Goal: Complete application form

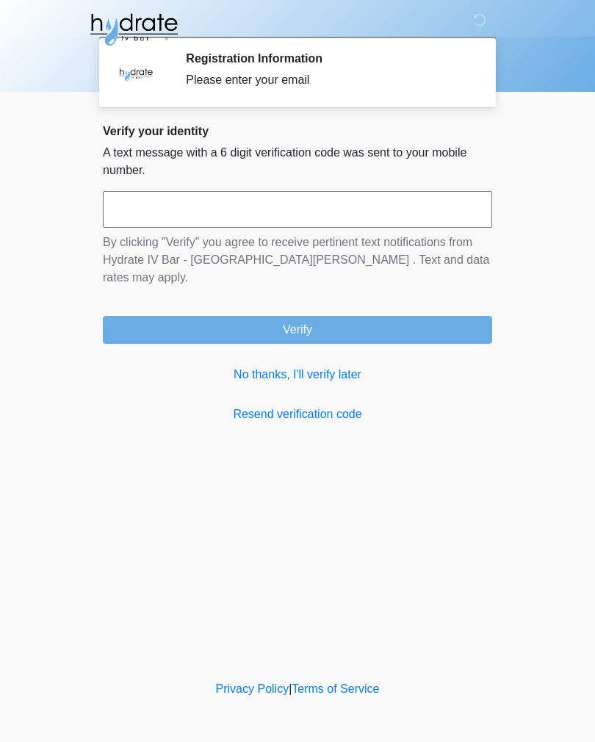
click at [263, 205] on input "text" at bounding box center [298, 209] width 390 height 37
type input "******"
click at [321, 318] on button "Verify" at bounding box center [298, 330] width 390 height 28
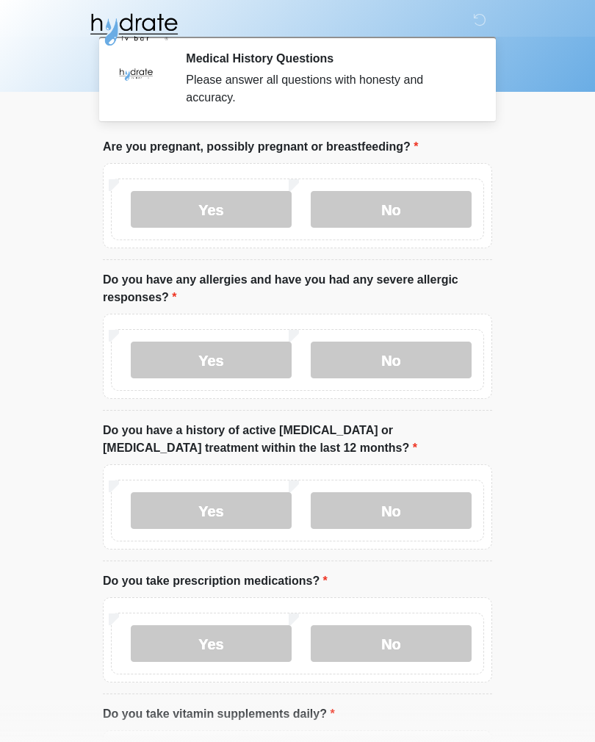
click at [395, 211] on label "No" at bounding box center [391, 209] width 161 height 37
click at [399, 354] on label "No" at bounding box center [391, 360] width 161 height 37
click at [409, 503] on label "No" at bounding box center [391, 511] width 161 height 37
click at [406, 643] on label "No" at bounding box center [391, 644] width 161 height 37
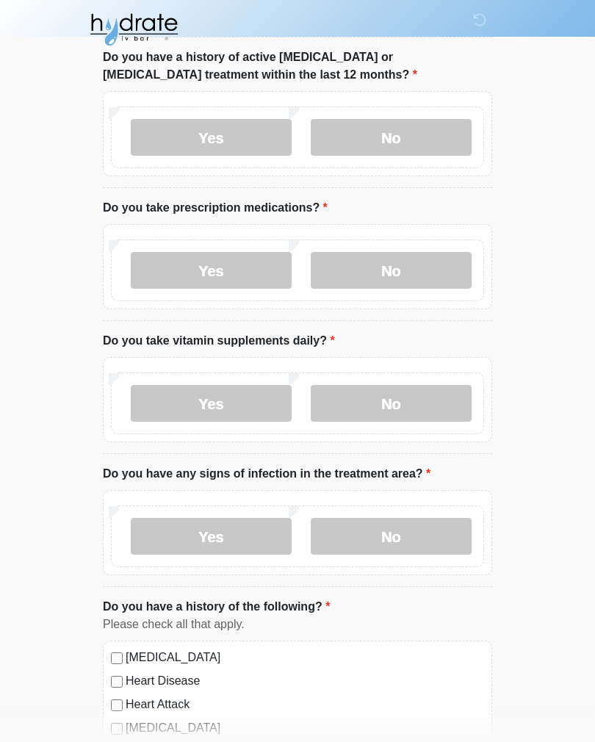
scroll to position [383, 0]
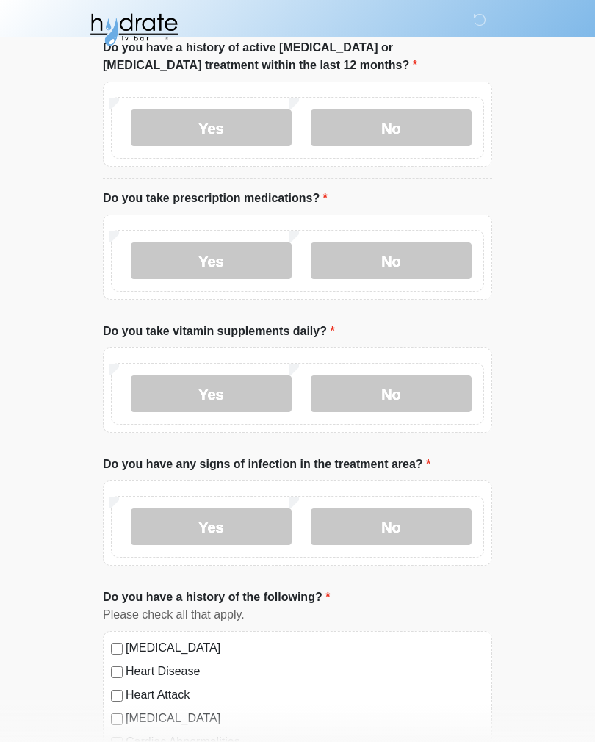
click at [429, 380] on label "No" at bounding box center [391, 394] width 161 height 37
click at [411, 524] on label "No" at bounding box center [391, 527] width 161 height 37
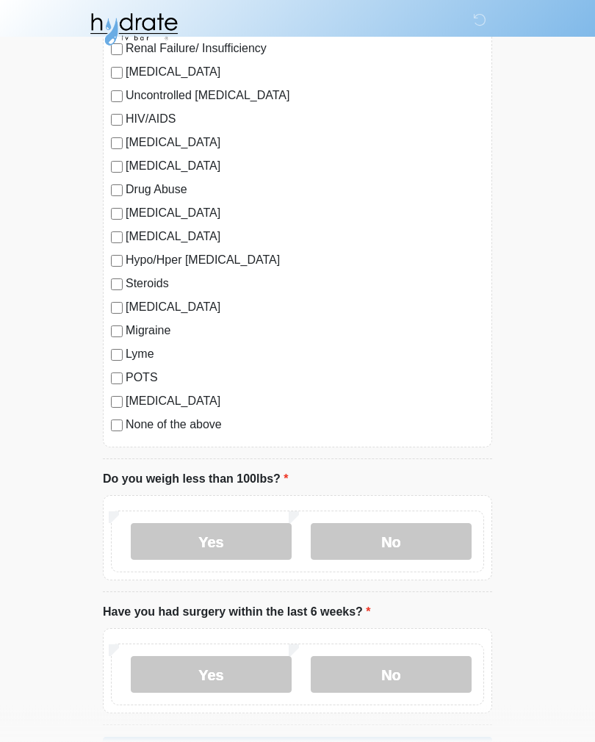
scroll to position [1359, 0]
click at [411, 534] on label "No" at bounding box center [391, 541] width 161 height 37
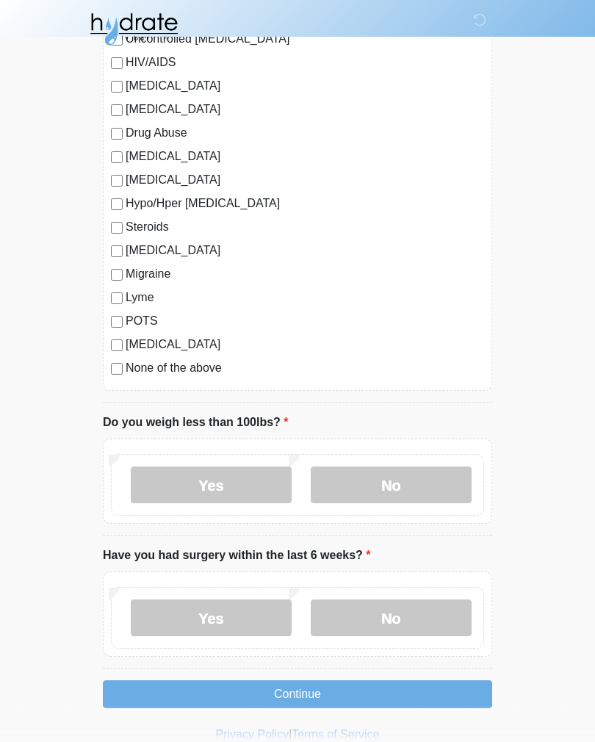
scroll to position [1436, 0]
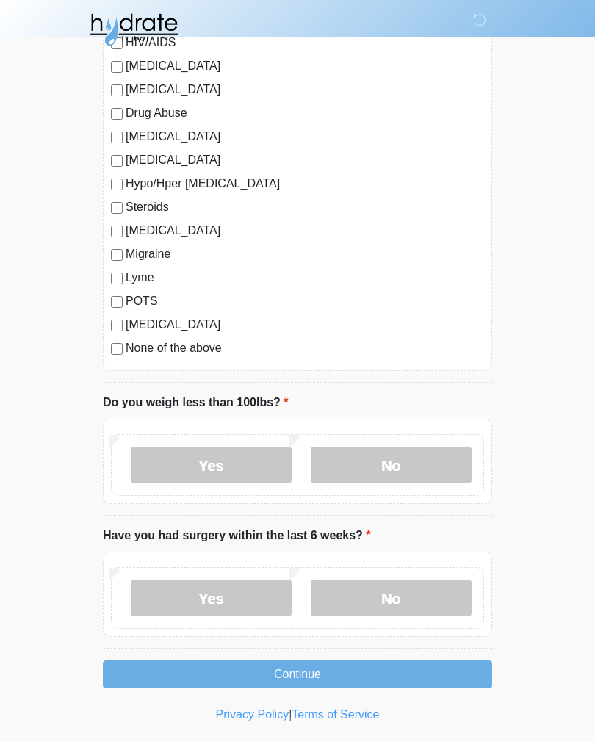
click at [411, 595] on label "No" at bounding box center [391, 598] width 161 height 37
click at [311, 667] on button "Continue" at bounding box center [298, 675] width 390 height 28
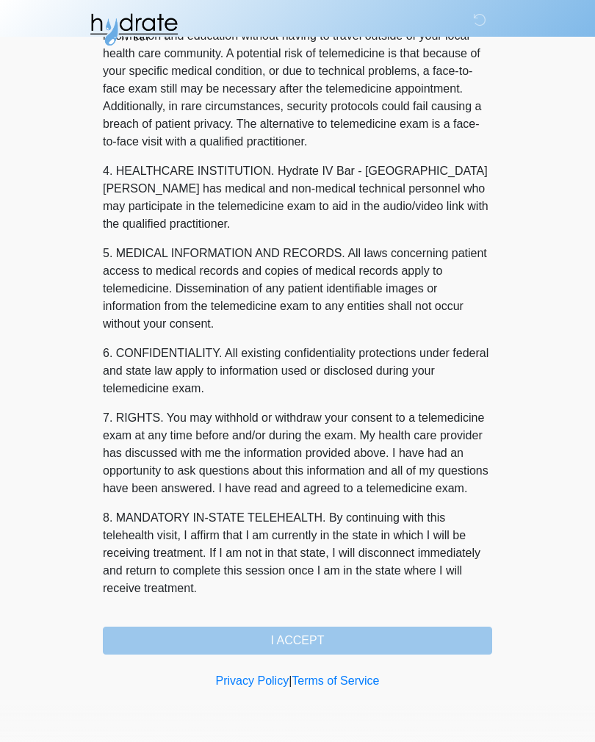
scroll to position [0, 0]
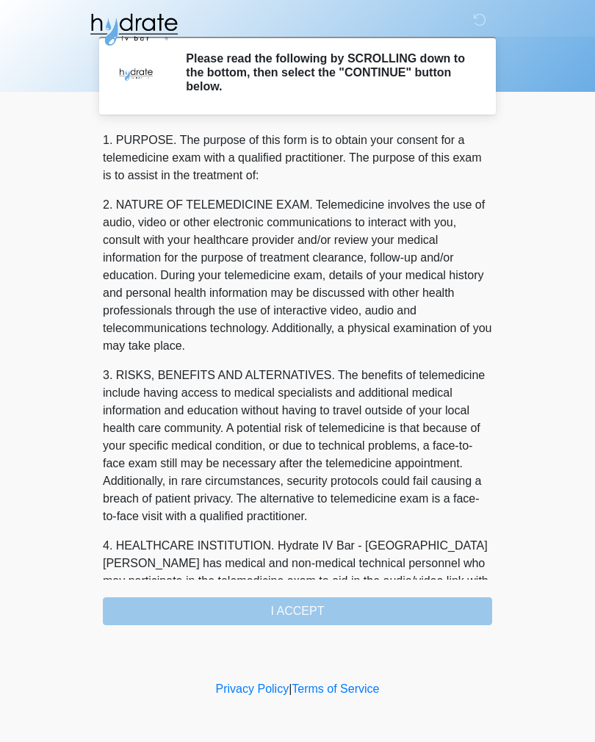
click at [329, 609] on div "1. PURPOSE. The purpose of this form is to obtain your consent for a telemedici…" at bounding box center [298, 379] width 390 height 494
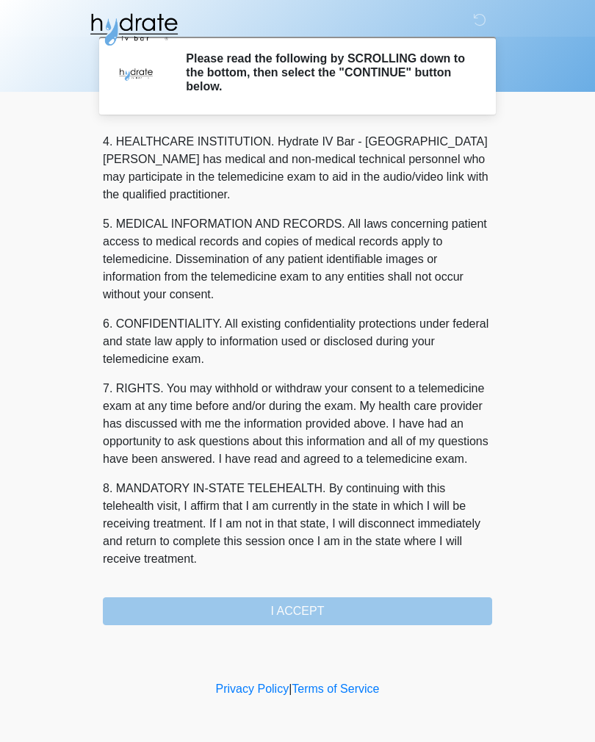
scroll to position [422, 0]
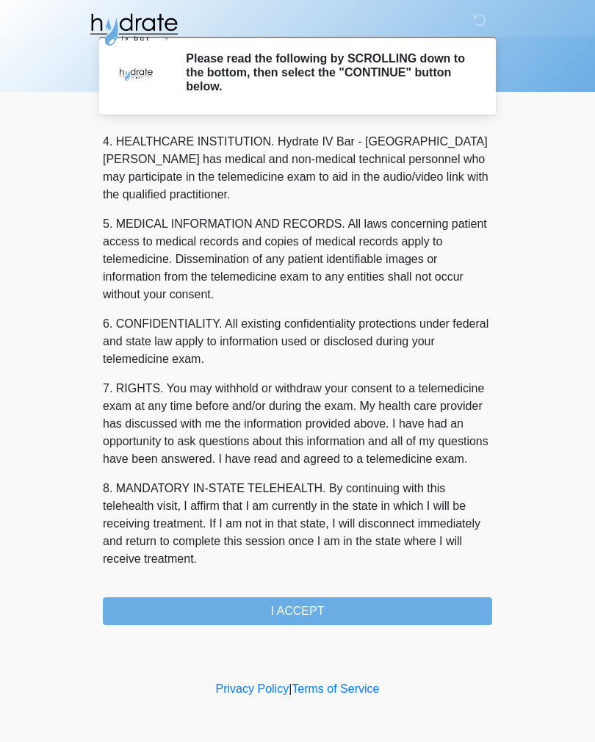
click at [320, 608] on button "I ACCEPT" at bounding box center [298, 612] width 390 height 28
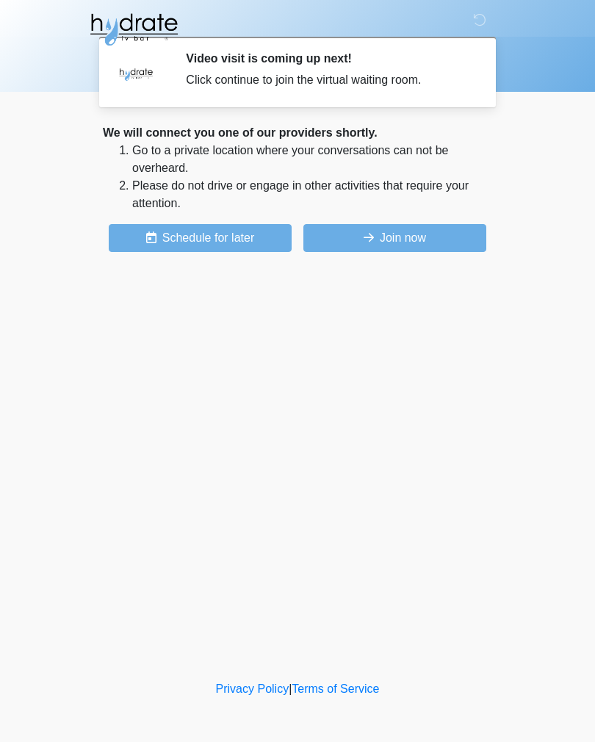
click at [401, 233] on button "Join now" at bounding box center [395, 238] width 183 height 28
